Goal: Check status: Check status

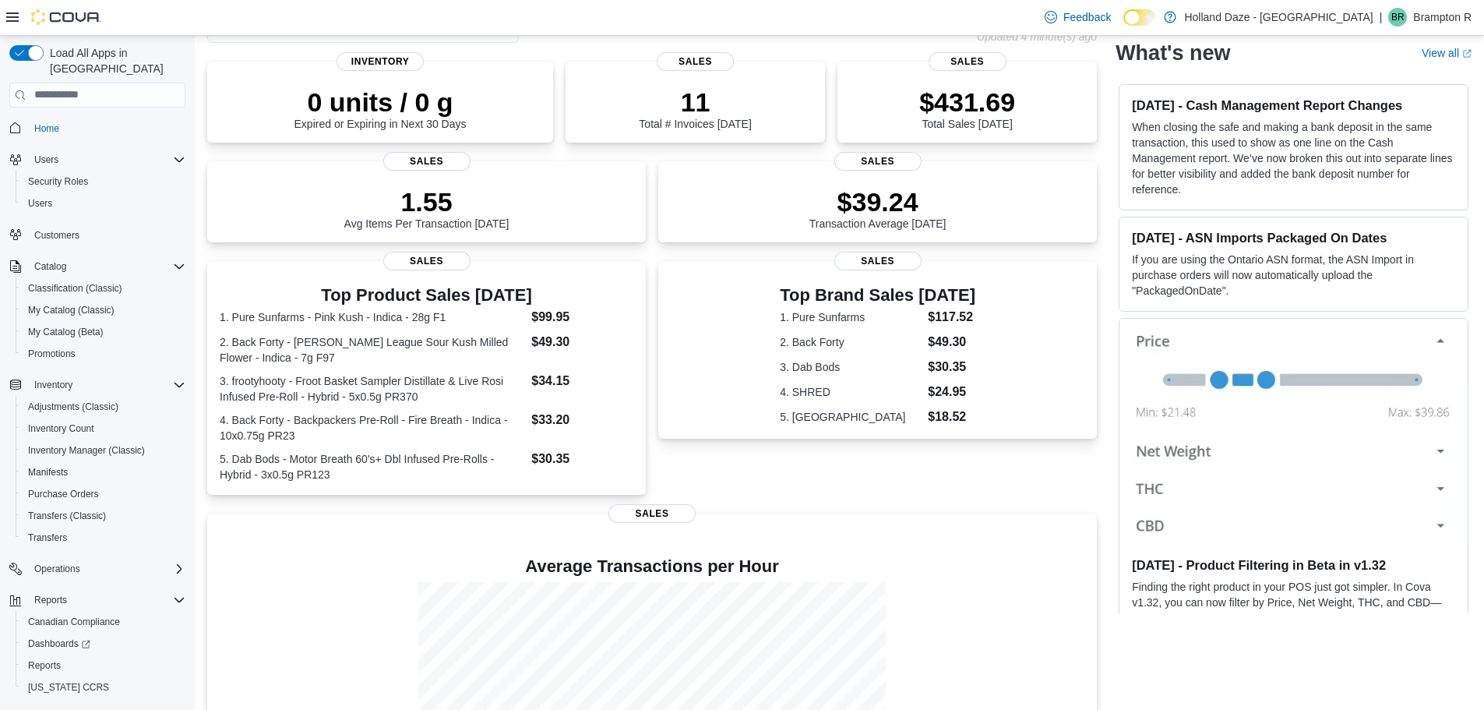
scroll to position [234, 0]
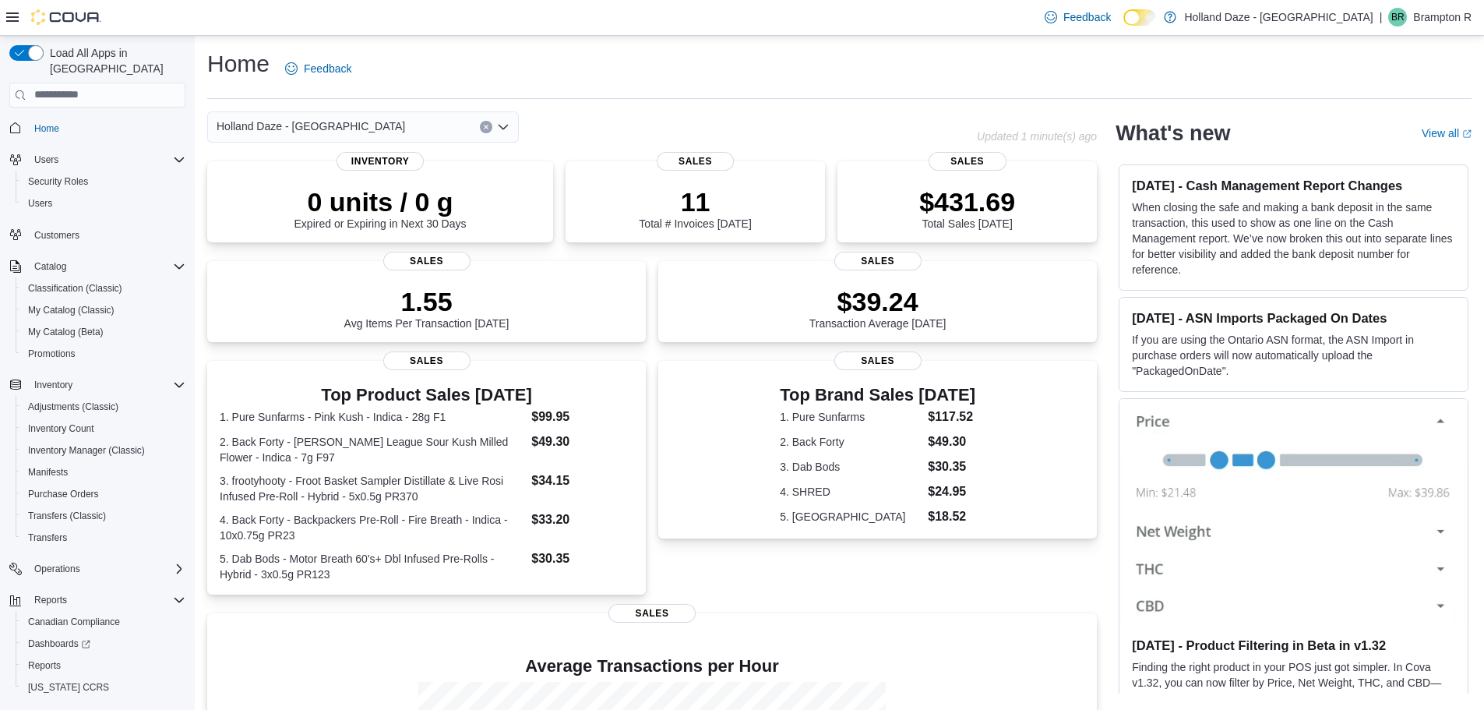
click at [1233, 242] on p "When closing the safe and making a bank deposit in the same transaction, this u…" at bounding box center [1293, 238] width 323 height 78
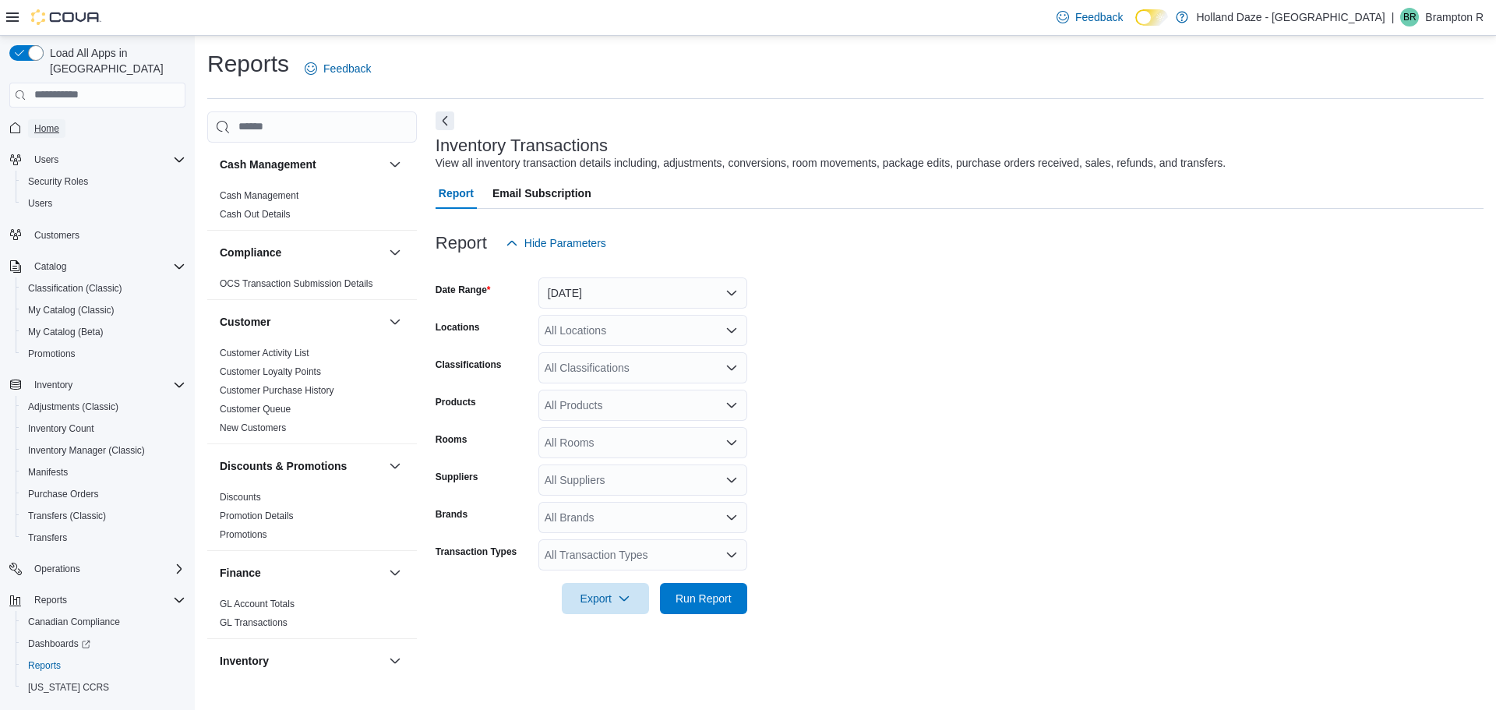
click at [52, 122] on span "Home" at bounding box center [46, 128] width 25 height 12
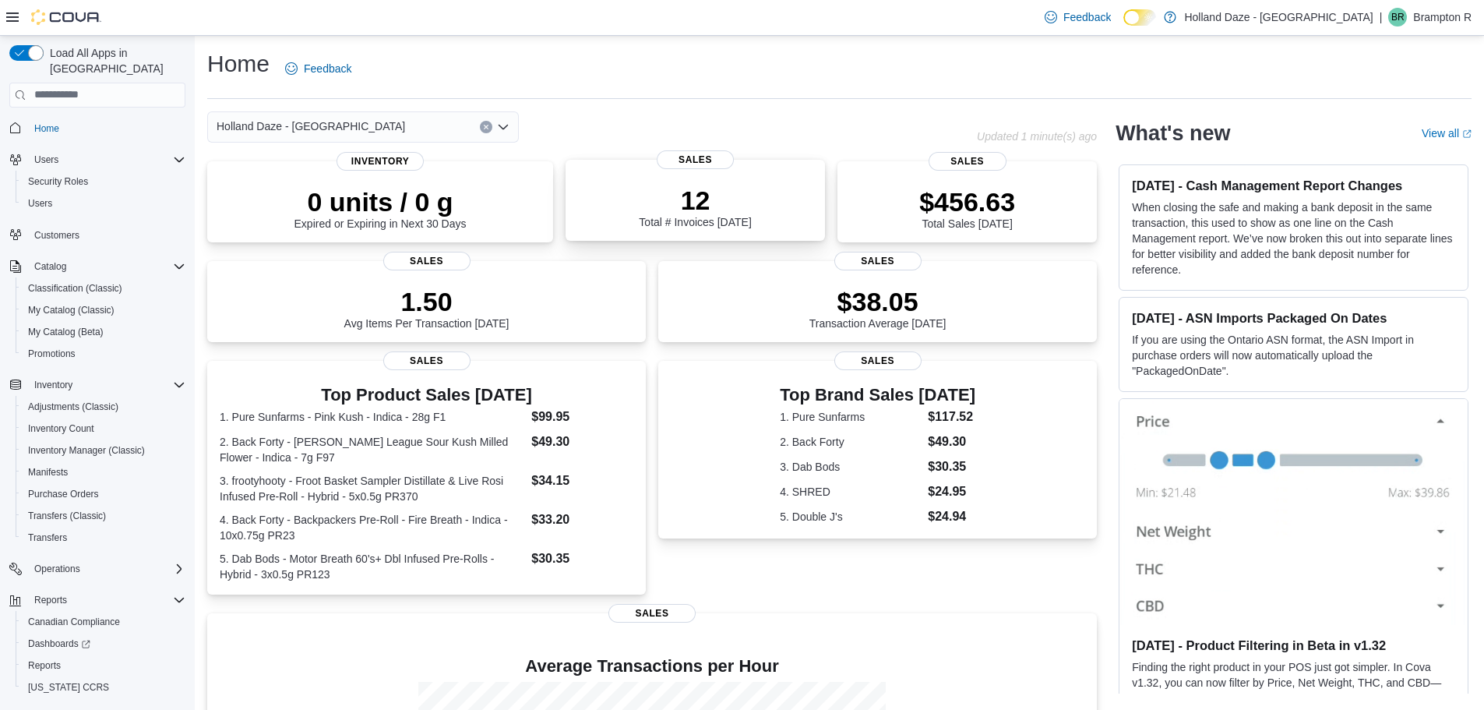
click at [723, 190] on p "12" at bounding box center [695, 200] width 112 height 31
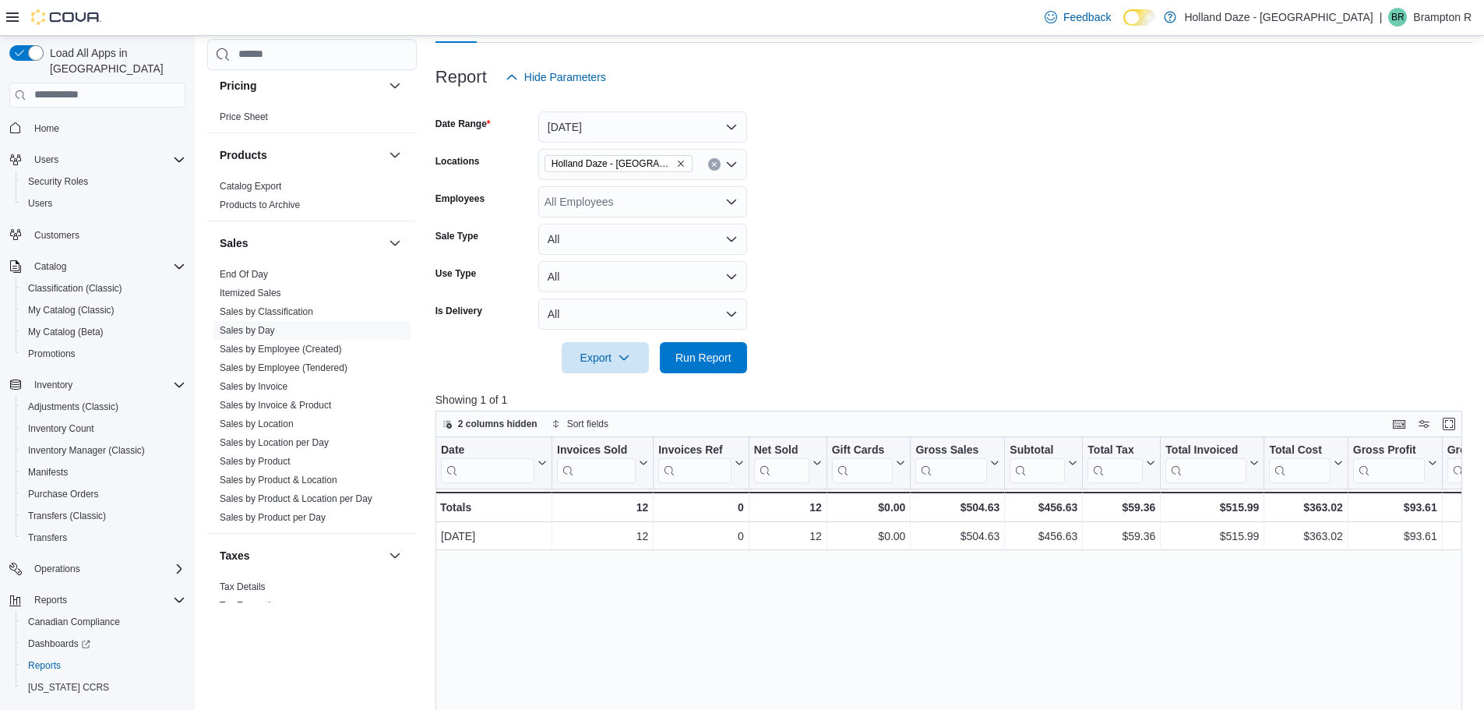
scroll to position [312, 0]
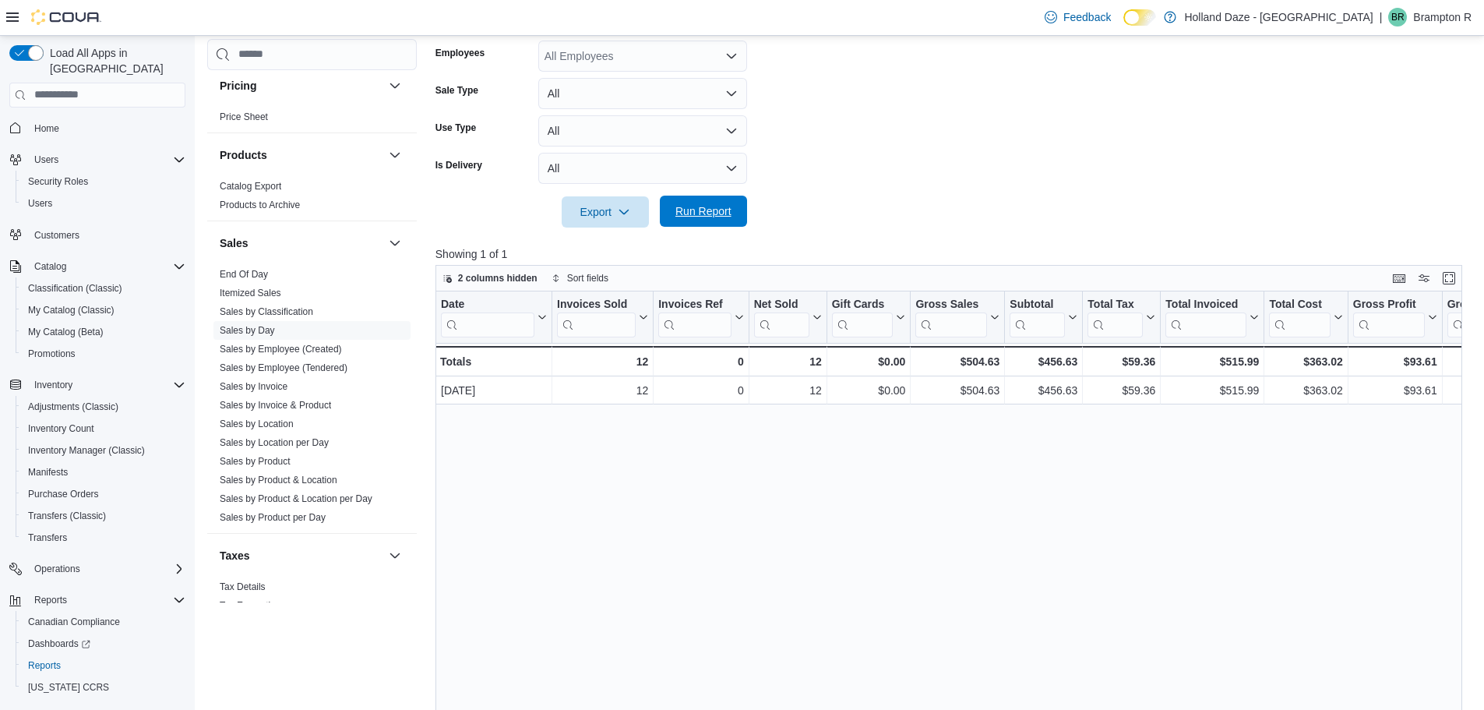
click at [707, 220] on span "Run Report" at bounding box center [703, 211] width 69 height 31
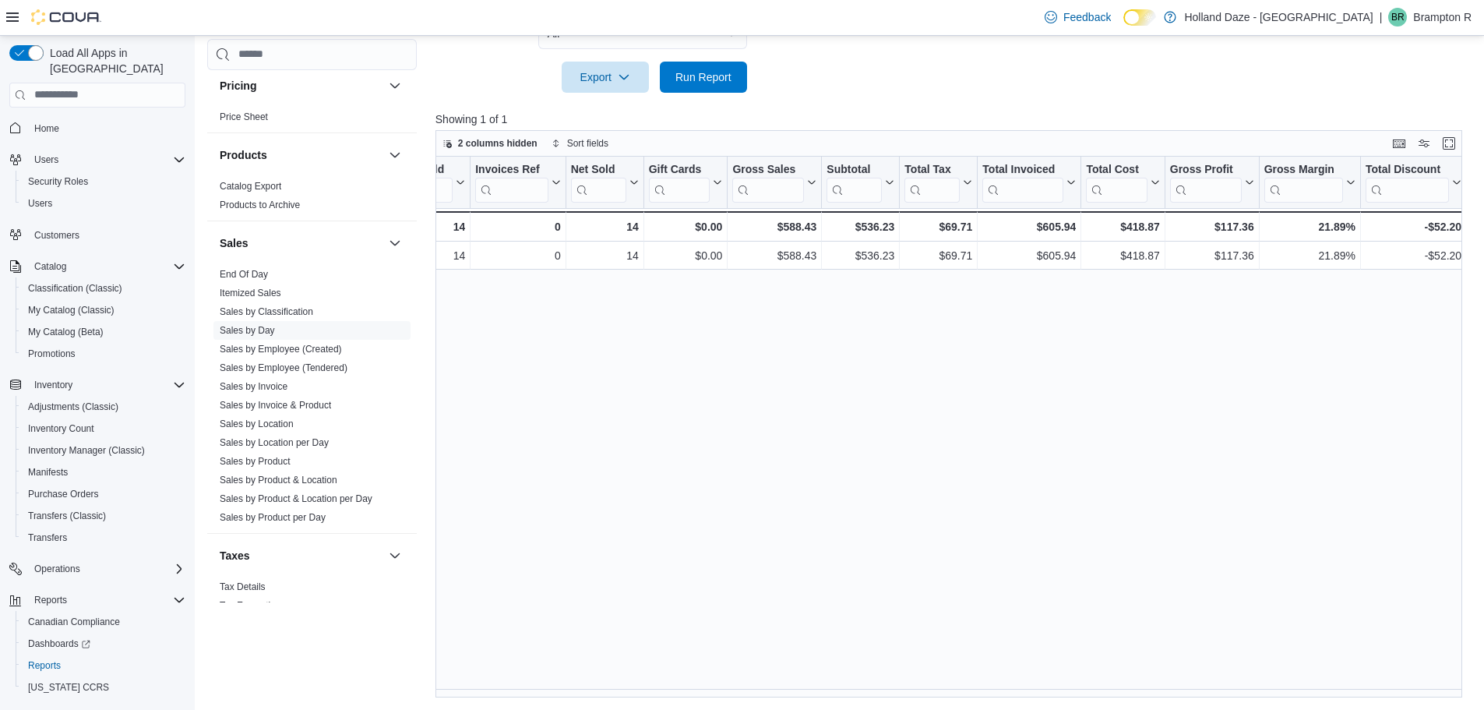
scroll to position [0, 156]
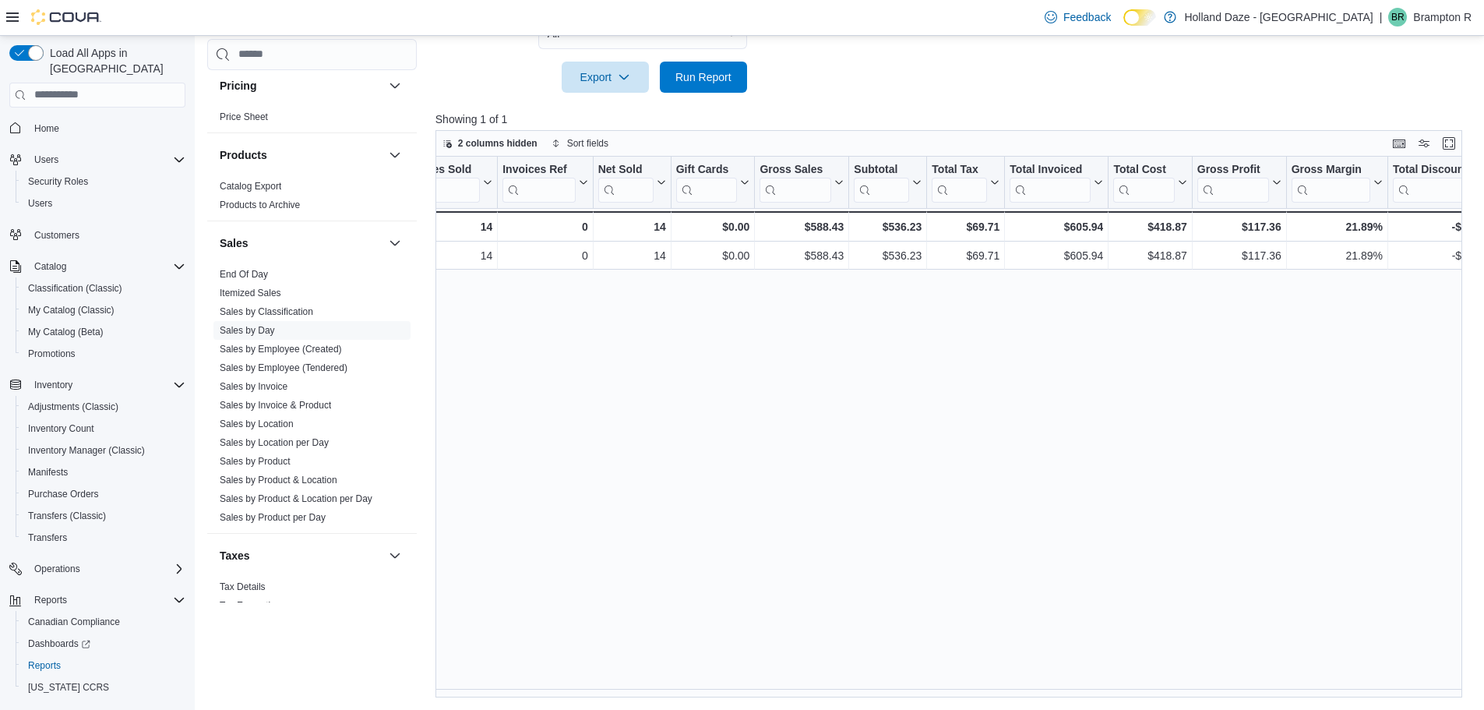
drag, startPoint x: 67, startPoint y: 107, endPoint x: 8, endPoint y: 112, distance: 59.5
click at [66, 118] on span "Home" at bounding box center [106, 127] width 157 height 19
